Goal: Check status: Check status

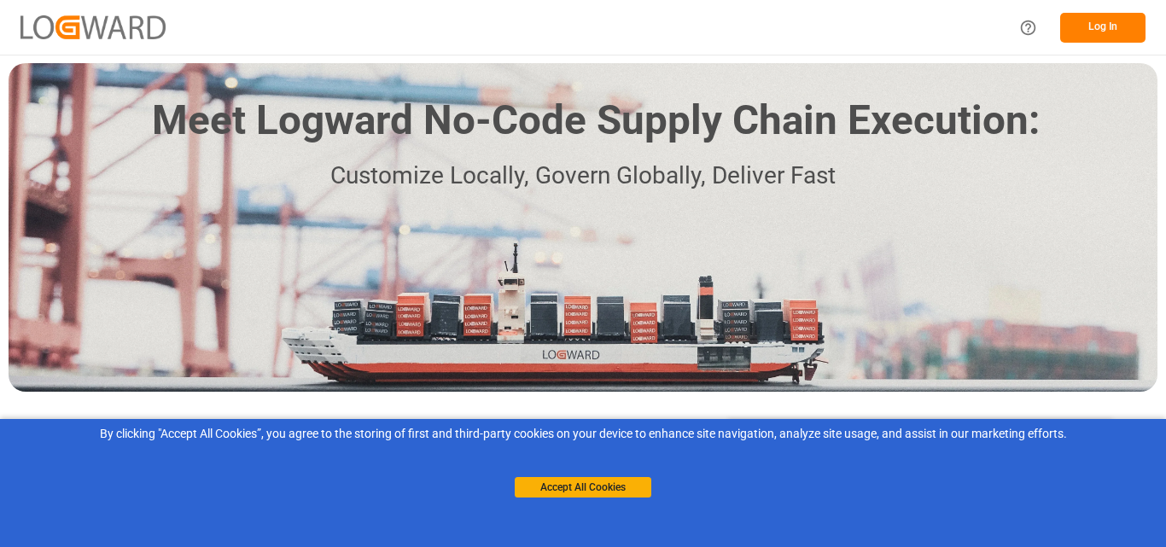
click at [1091, 30] on button "Log In" at bounding box center [1102, 28] width 85 height 30
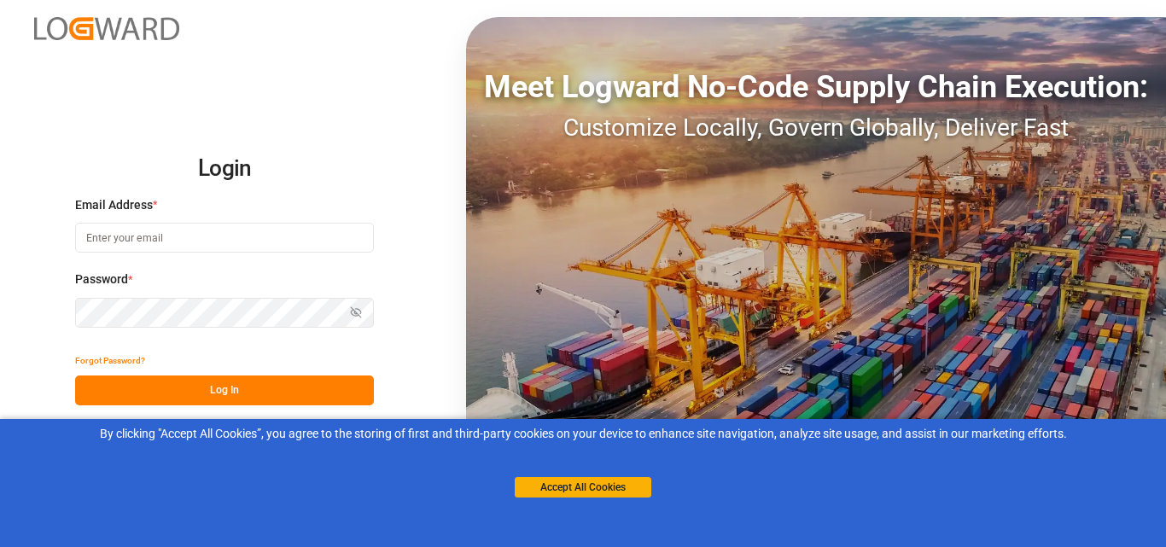
type input "[EMAIL_ADDRESS][DOMAIN_NAME]"
click at [150, 396] on button "Log In" at bounding box center [224, 390] width 299 height 30
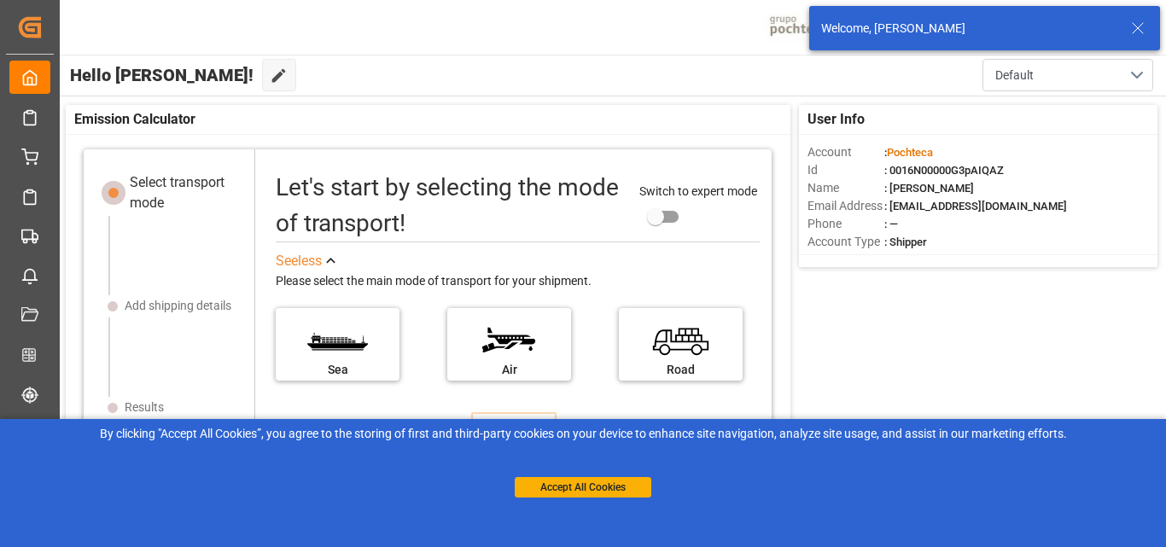
click at [1140, 32] on icon at bounding box center [1137, 28] width 20 height 20
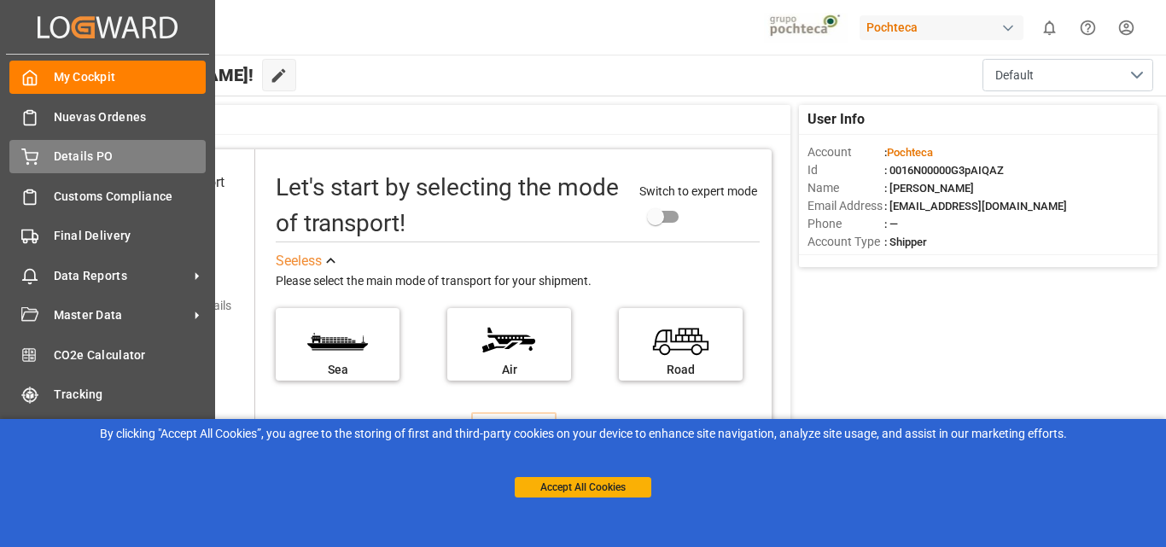
click at [60, 145] on div "Details PO Details PO" at bounding box center [107, 156] width 196 height 33
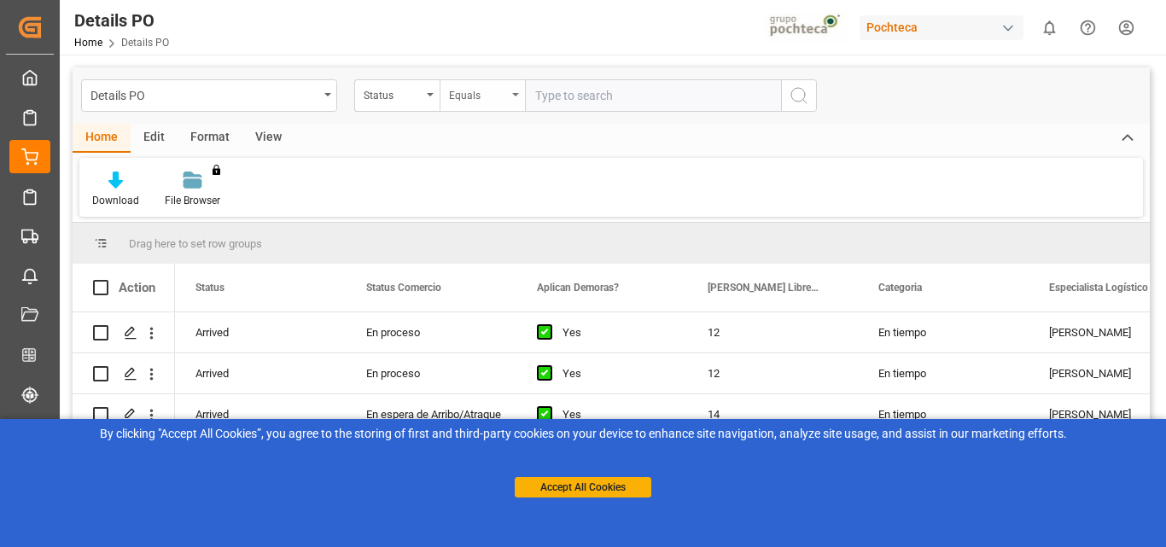
click at [516, 95] on icon "open menu" at bounding box center [515, 94] width 7 height 3
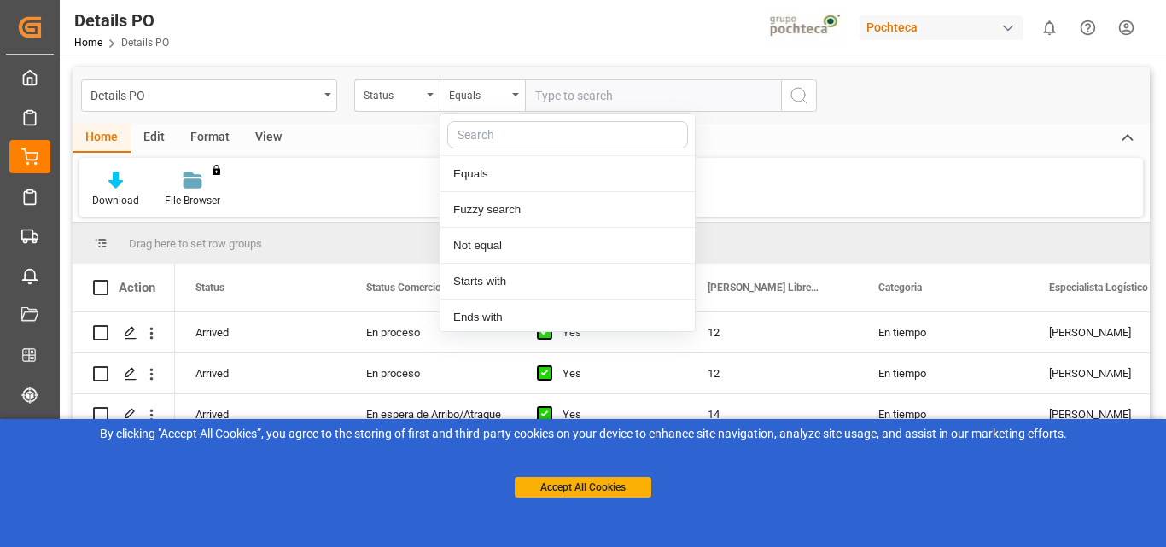
click at [976, 118] on div "Details PO Status Equals Equals Fuzzy search Not equal Starts with Ends with Ca…" at bounding box center [611, 95] width 1077 height 56
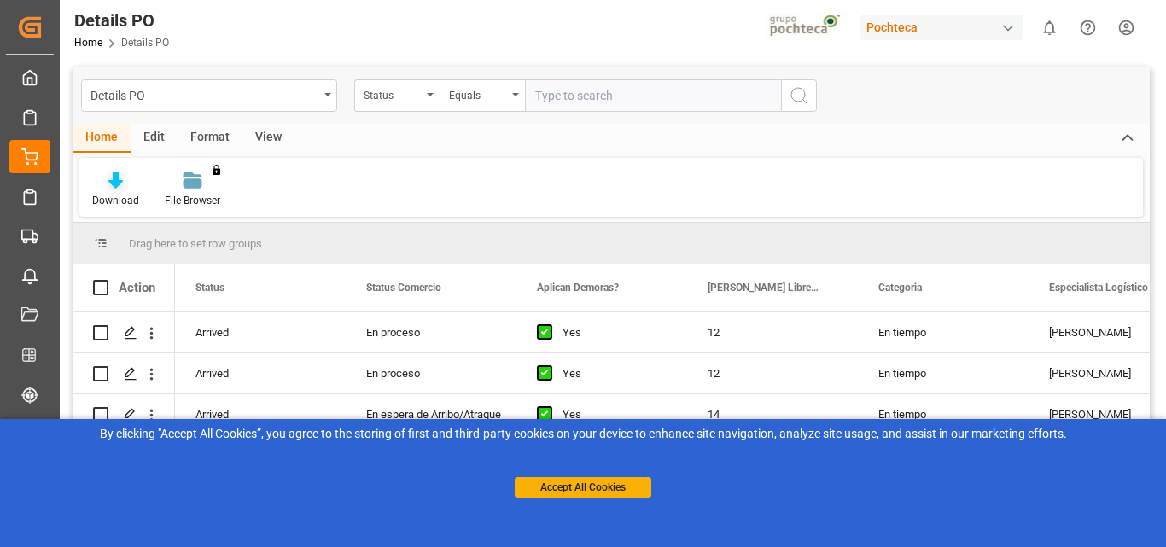
click at [131, 189] on div "Download" at bounding box center [115, 190] width 73 height 38
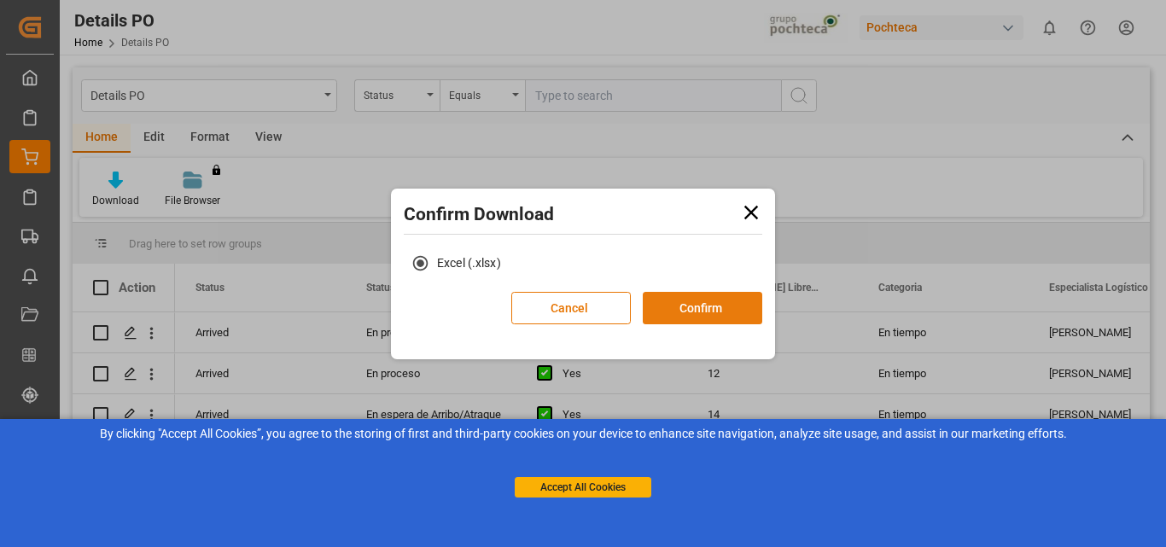
click at [740, 312] on button "Confirm" at bounding box center [702, 308] width 119 height 32
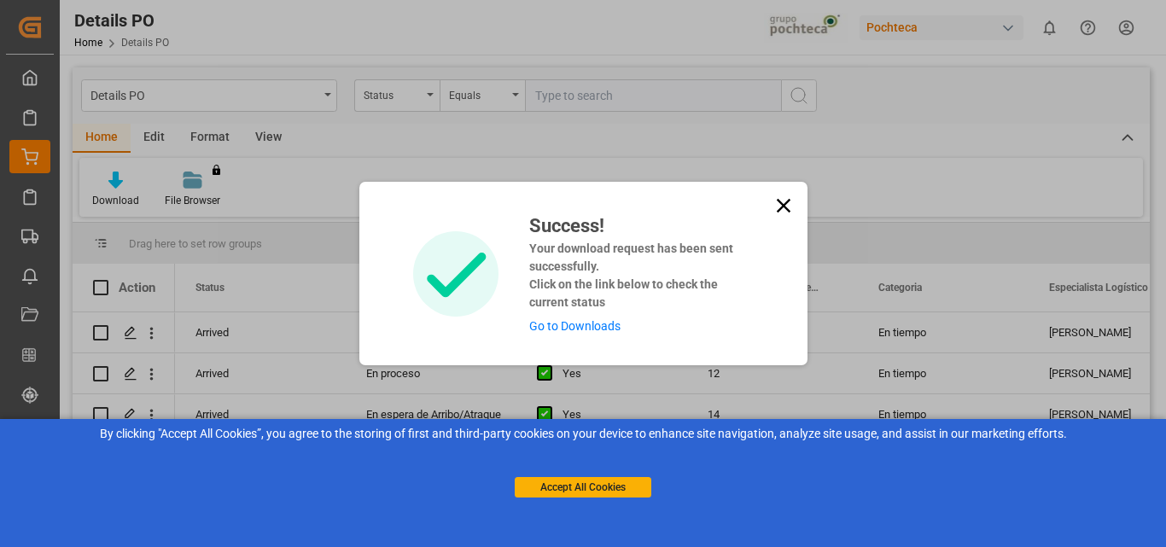
click at [785, 212] on icon at bounding box center [783, 206] width 24 height 24
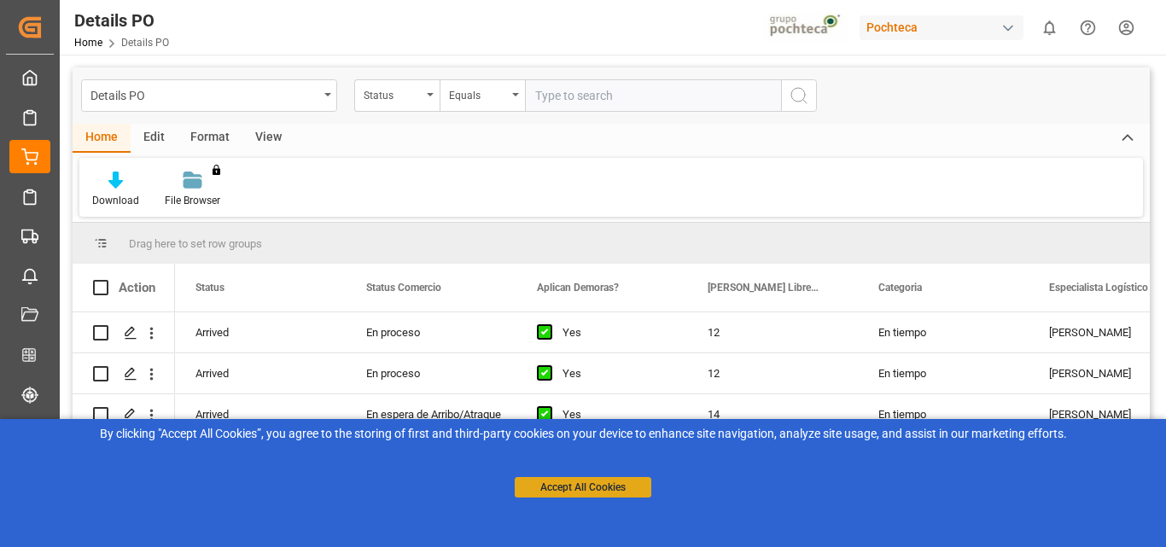
click at [561, 489] on button "Accept All Cookies" at bounding box center [583, 487] width 137 height 20
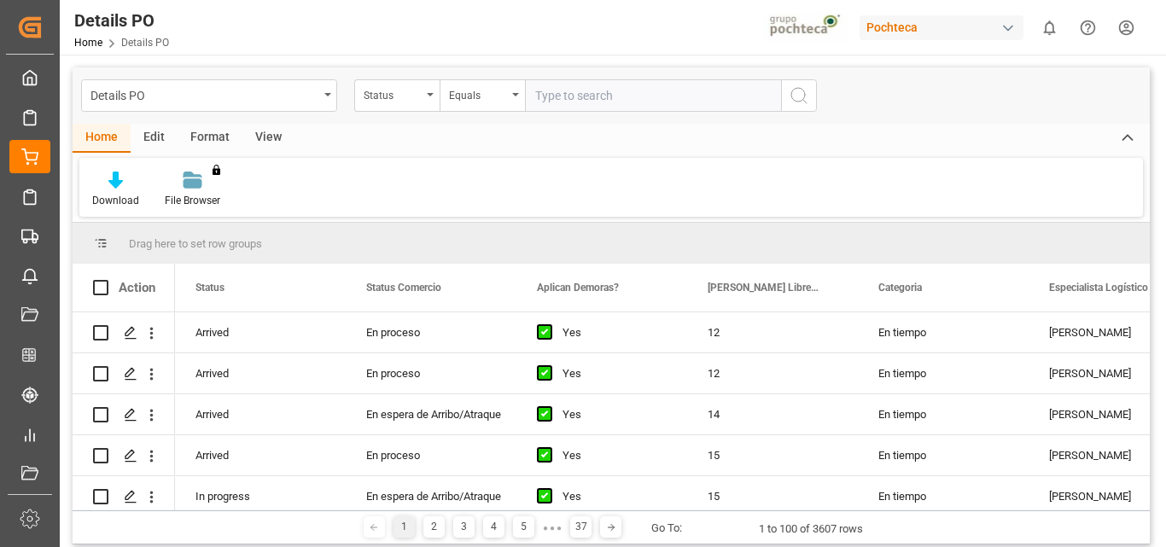
click at [653, 100] on input "text" at bounding box center [653, 95] width 256 height 32
click at [486, 91] on div "Equals" at bounding box center [478, 94] width 58 height 20
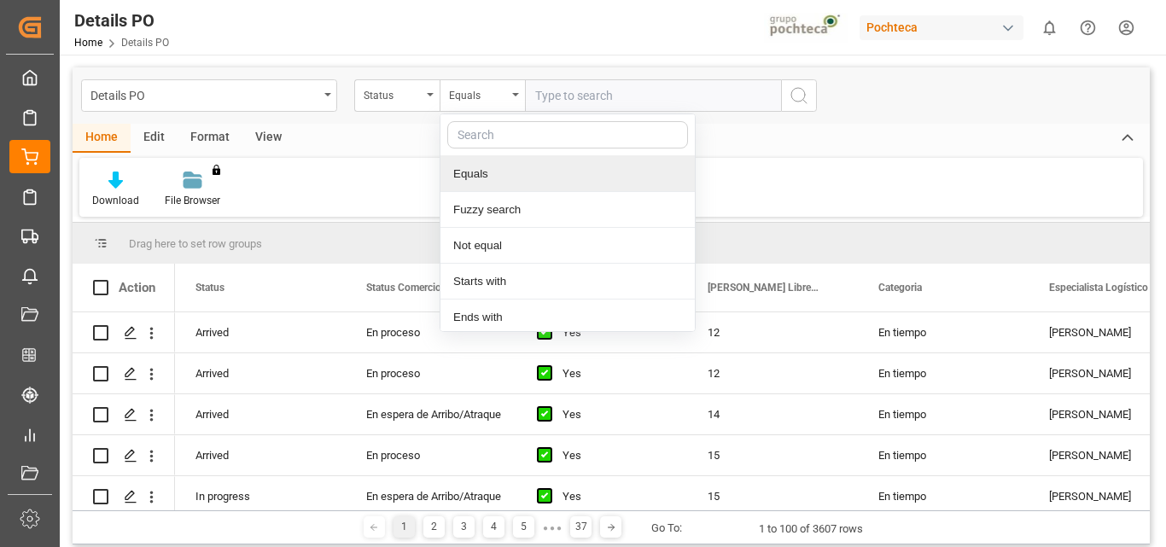
click at [571, 76] on div "Details PO Status Equals Equals Fuzzy search Not equal Starts with Ends with Ca…" at bounding box center [611, 95] width 1077 height 56
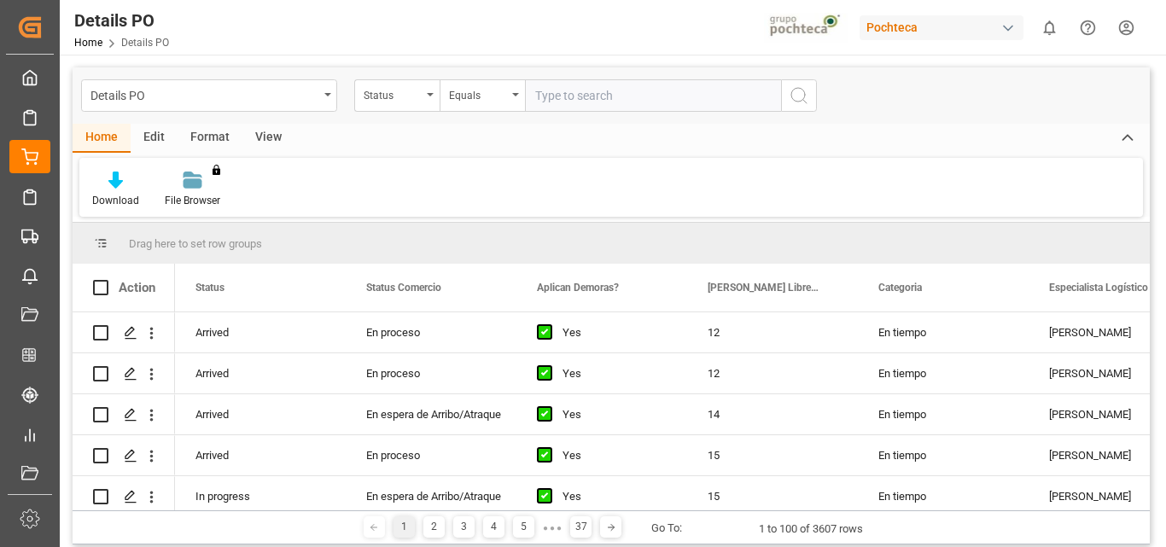
click at [573, 96] on input "text" at bounding box center [653, 95] width 256 height 32
paste input "5000307493"
type input "5000307493"
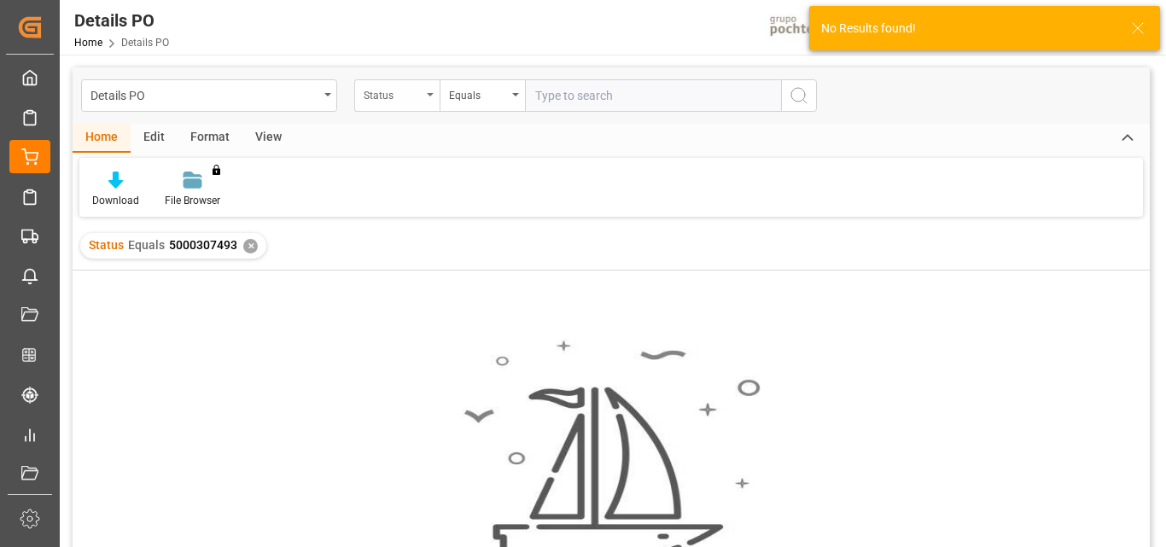
click at [434, 88] on div "Status" at bounding box center [396, 95] width 85 height 32
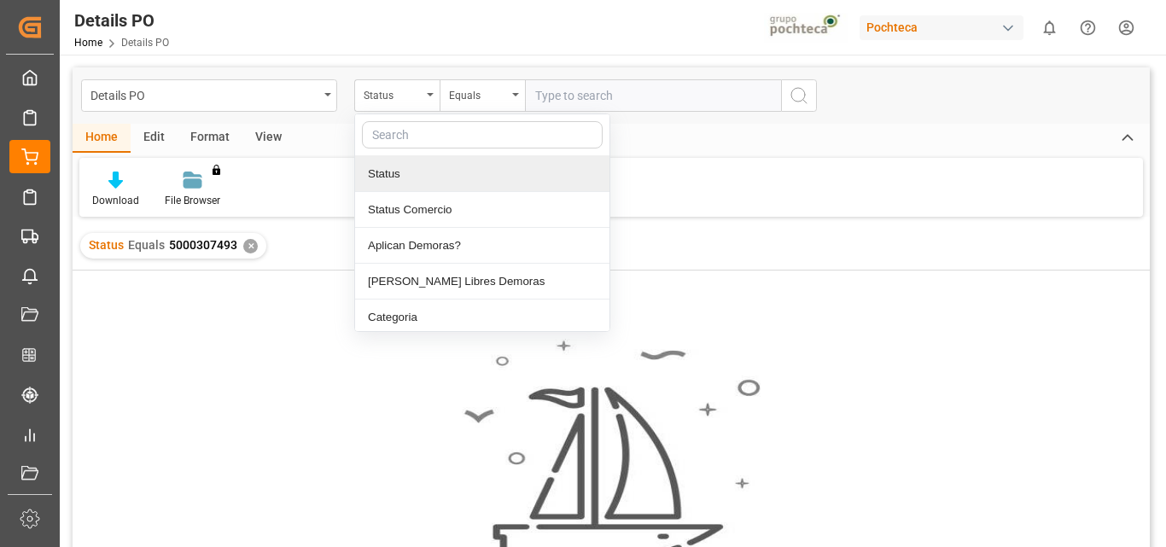
click at [1017, 144] on div "Home Edit Format View" at bounding box center [611, 138] width 1077 height 29
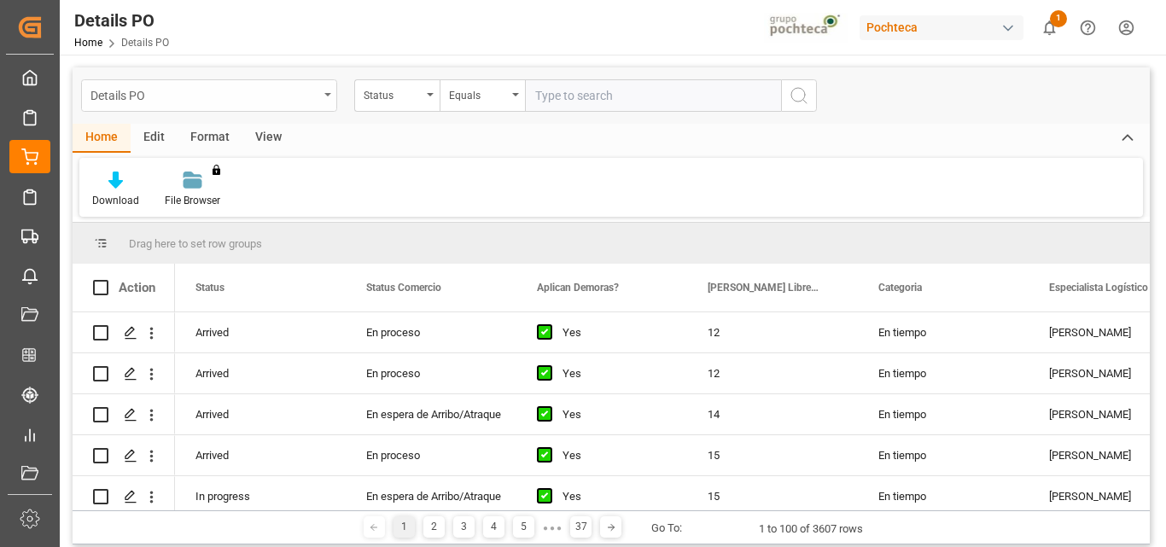
click at [328, 97] on div "Details PO" at bounding box center [209, 95] width 256 height 32
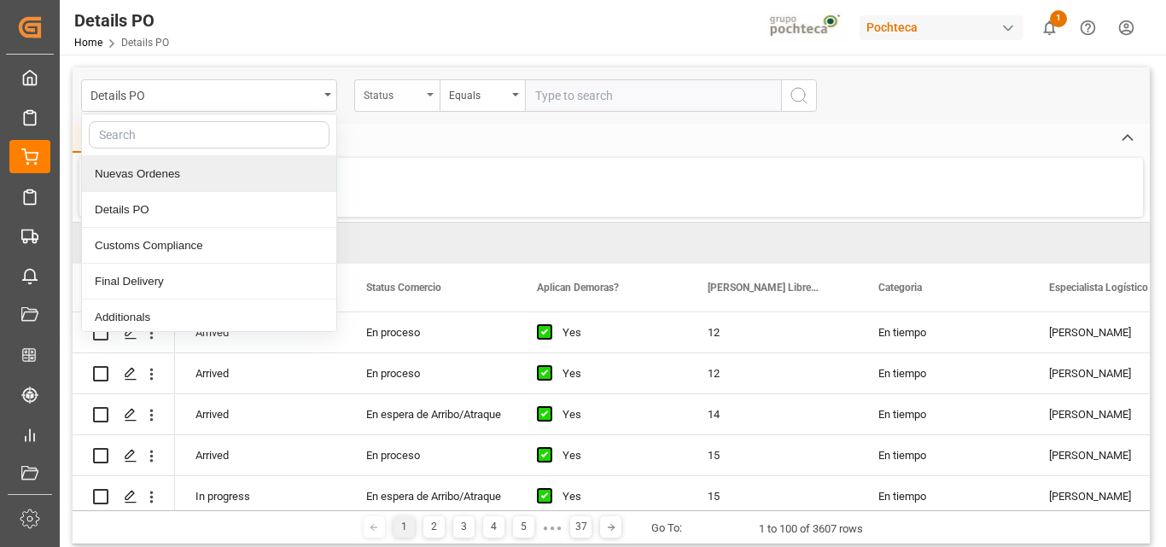
click at [426, 105] on div "Status" at bounding box center [396, 95] width 85 height 32
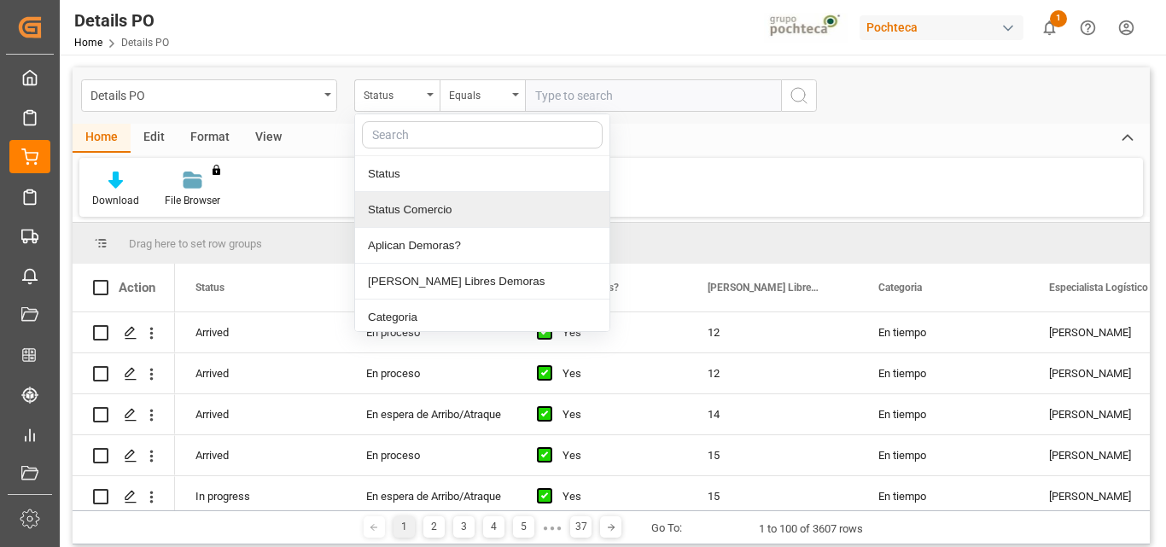
click at [491, 218] on div "Status Comercio" at bounding box center [482, 210] width 254 height 36
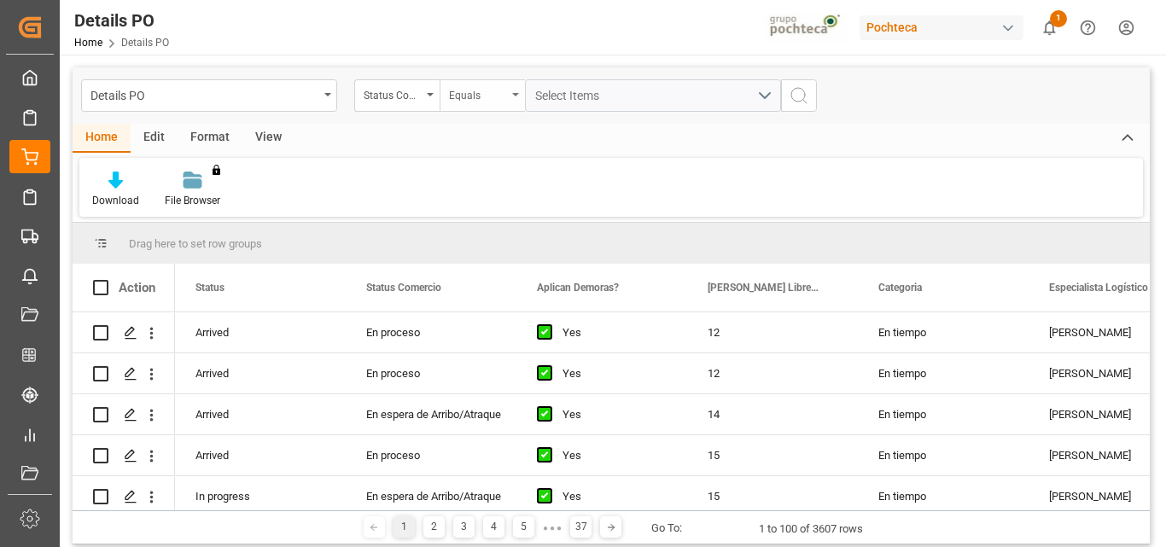
click at [509, 101] on div "Equals" at bounding box center [481, 95] width 85 height 32
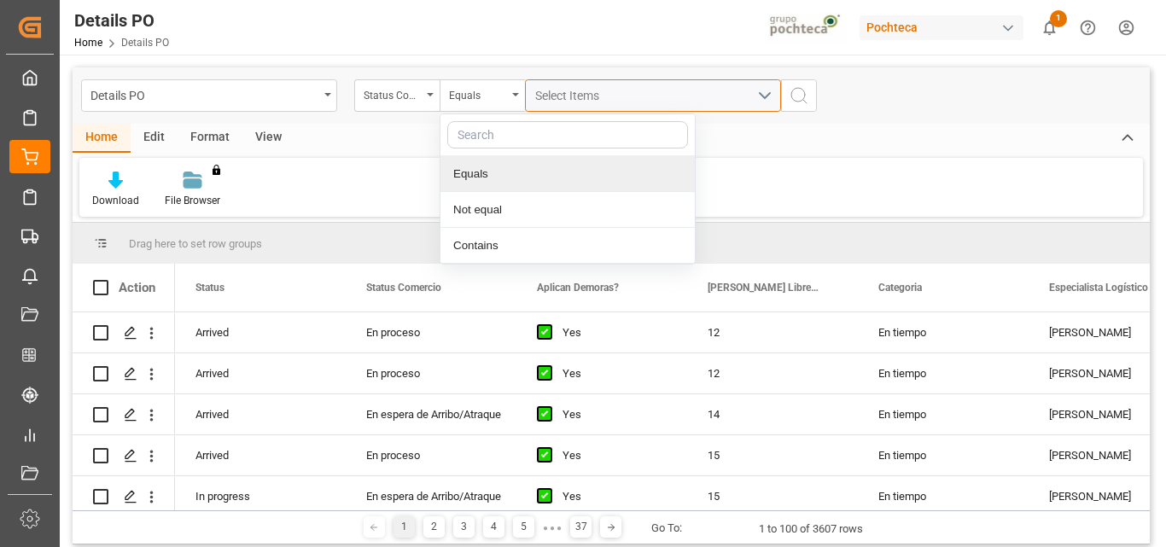
click at [573, 96] on span "Select Items" at bounding box center [571, 96] width 73 height 14
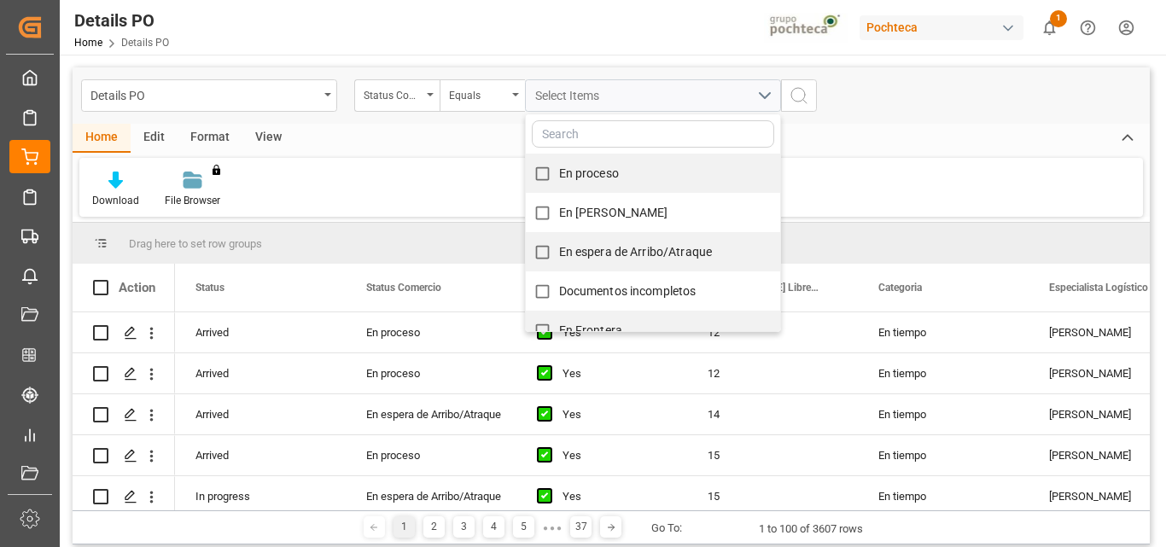
click at [543, 175] on input "En proceso" at bounding box center [542, 173] width 33 height 33
checkbox input "true"
click at [544, 218] on input "En [PERSON_NAME]" at bounding box center [542, 212] width 33 height 33
checkbox input "true"
